Goal: Submit feedback/report problem: Submit feedback/report problem

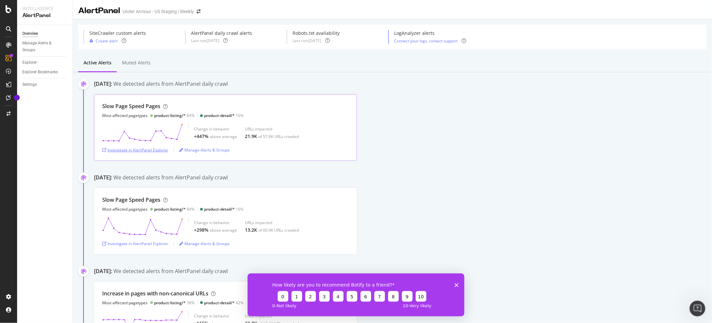
click at [141, 151] on div "Investigate in AlertPanel Explorer" at bounding box center [135, 150] width 66 height 6
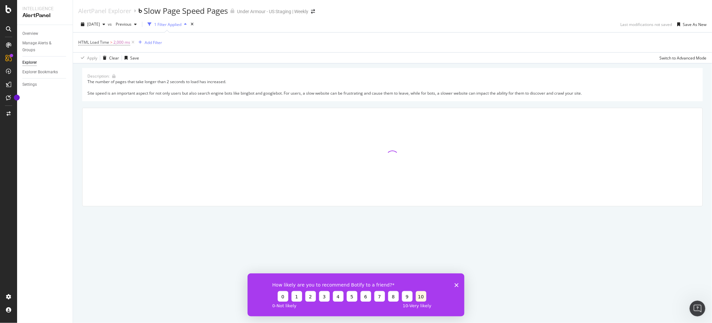
click at [417, 294] on button "10" at bounding box center [420, 296] width 11 height 11
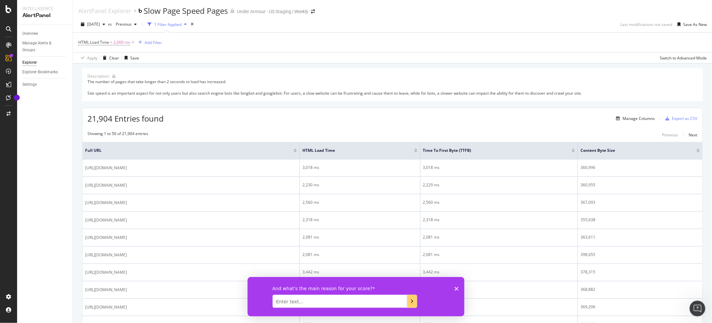
click at [372, 303] on textarea "Enter text..." at bounding box center [339, 300] width 135 height 13
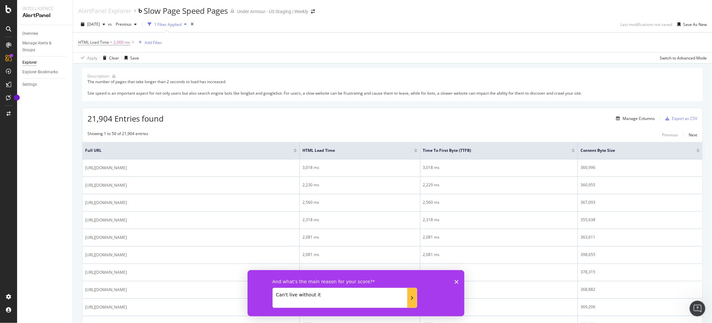
type textarea "Can't live without it"
click at [416, 300] on button "Submit your response" at bounding box center [412, 297] width 10 height 20
click at [413, 301] on button "Submit your response" at bounding box center [412, 297] width 10 height 20
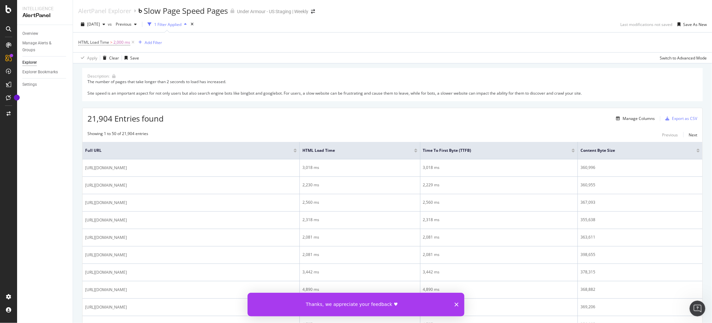
click at [457, 305] on polygon "Close survey" at bounding box center [456, 304] width 4 height 4
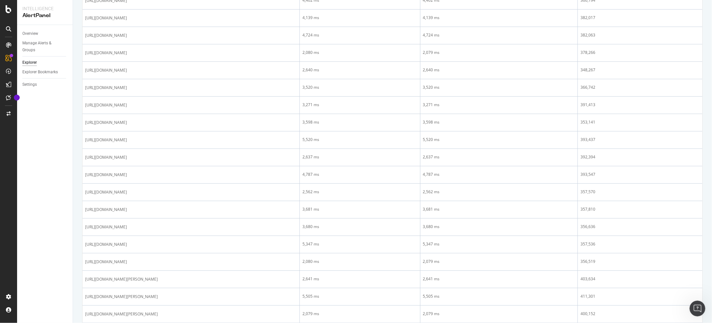
scroll to position [345, 0]
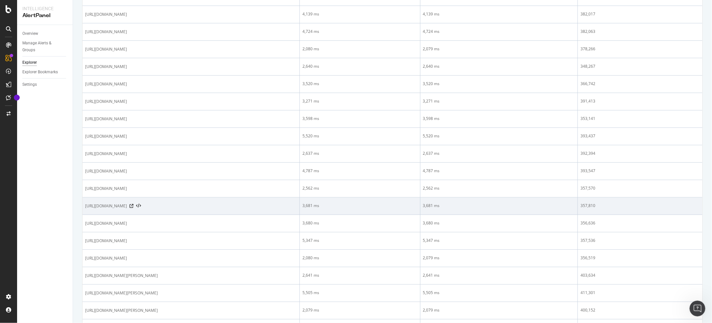
click at [127, 209] on span "https://stg-na04.ecm.underarmour.com/en-us/c/accessories/water-bottles-coolers/…" at bounding box center [106, 206] width 42 height 7
click at [133, 208] on icon at bounding box center [131, 206] width 4 height 4
